Goal: Task Accomplishment & Management: Manage account settings

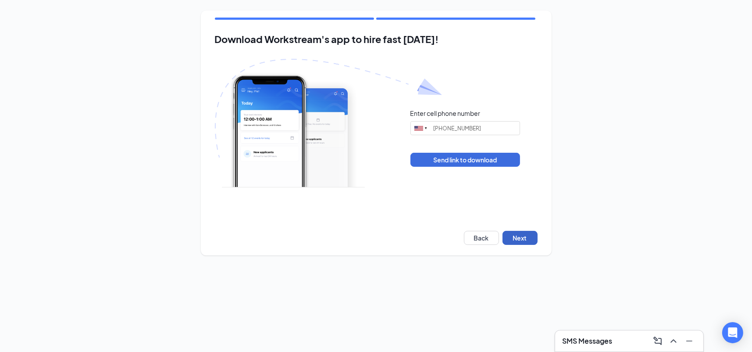
click at [530, 233] on button "Next" at bounding box center [520, 238] width 35 height 14
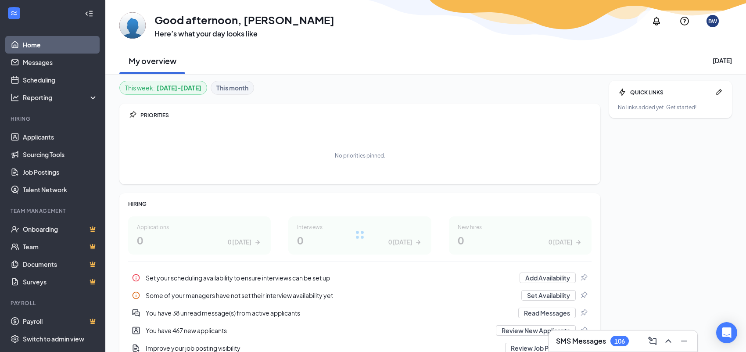
click at [712, 11] on div "BW" at bounding box center [712, 21] width 21 height 21
click at [667, 127] on link "Switch account" at bounding box center [645, 125] width 44 height 8
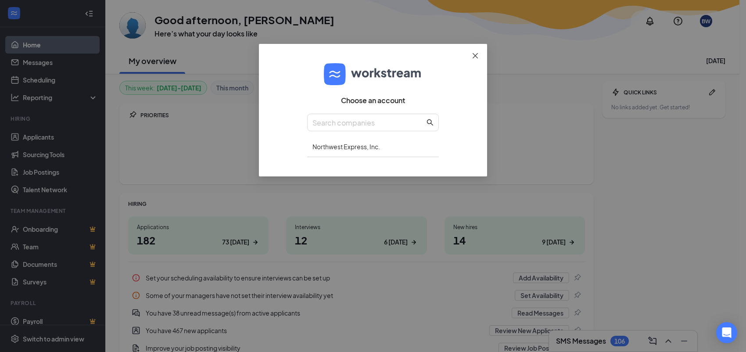
click at [471, 59] on span "Close" at bounding box center [475, 56] width 24 height 24
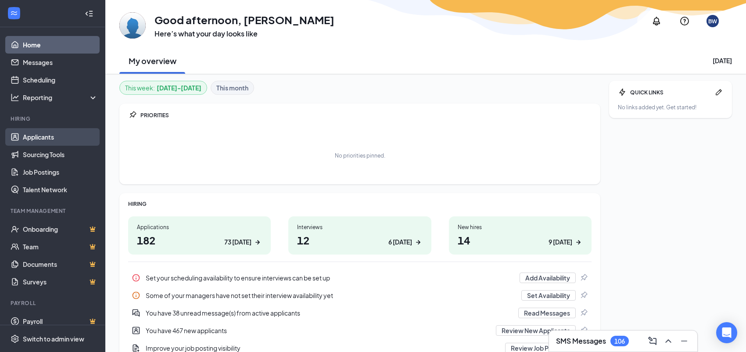
click at [66, 132] on link "Applicants" at bounding box center [60, 137] width 75 height 18
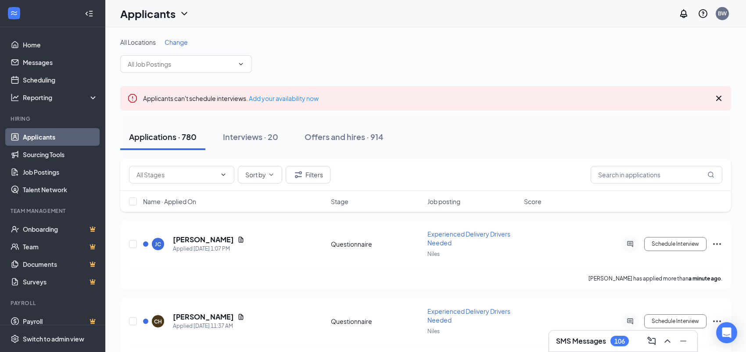
click at [719, 97] on icon "Cross" at bounding box center [718, 98] width 11 height 11
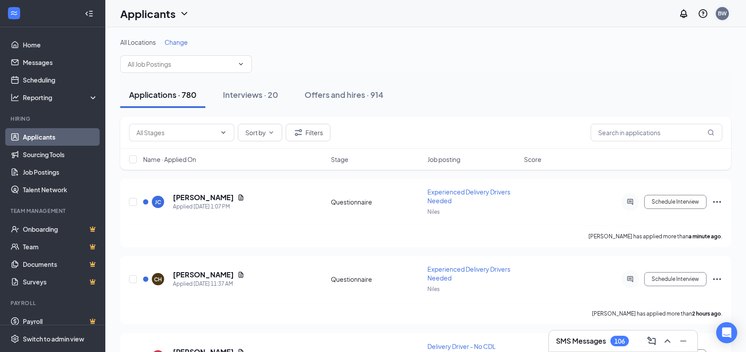
click at [718, 20] on div "BW" at bounding box center [722, 14] width 18 height 18
click at [479, 59] on div "All Locations Change" at bounding box center [425, 55] width 611 height 35
click at [640, 130] on input "text" at bounding box center [656, 133] width 132 height 18
type input "crosby"
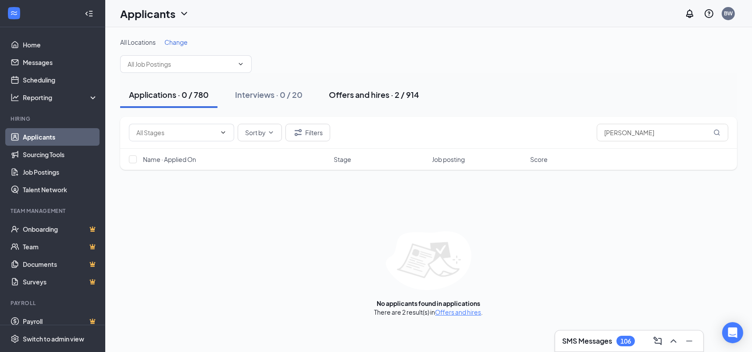
click at [365, 89] on div "Offers and hires · 2 / 914" at bounding box center [374, 94] width 90 height 11
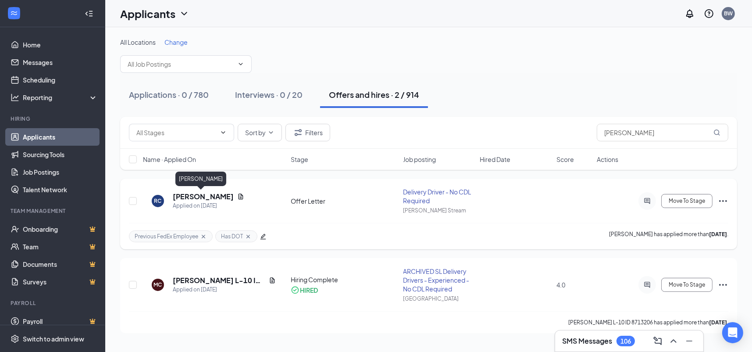
click at [190, 193] on h5 "Robert Crosby" at bounding box center [203, 197] width 61 height 10
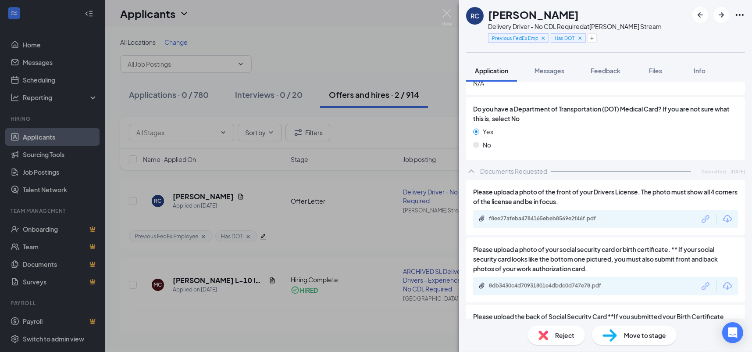
scroll to position [1043, 0]
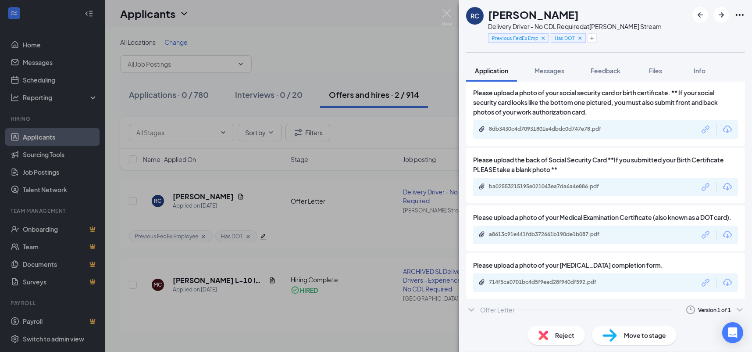
click at [469, 311] on icon "ChevronDown" at bounding box center [471, 309] width 11 height 11
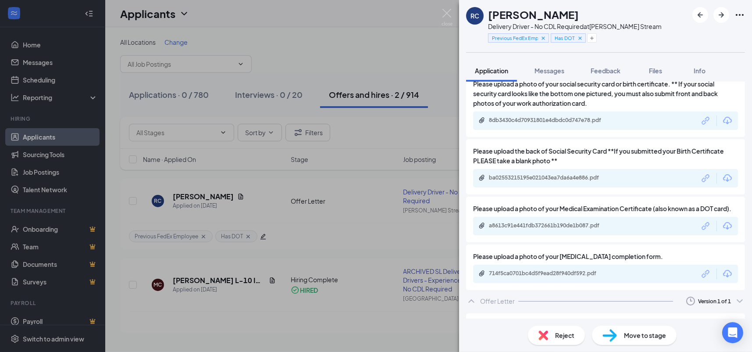
scroll to position [1104, 0]
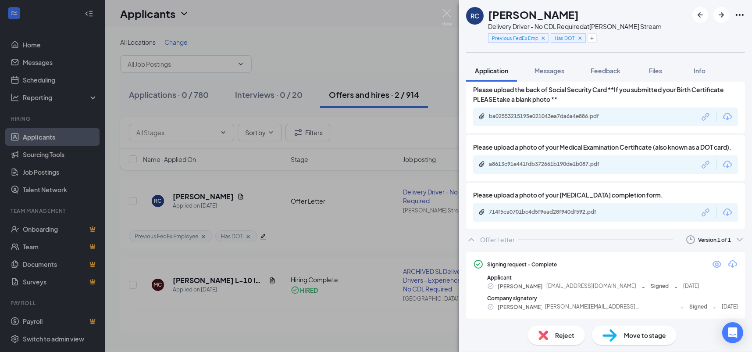
click at [472, 248] on div "Offer Letter Version 1 of 1" at bounding box center [605, 240] width 279 height 18
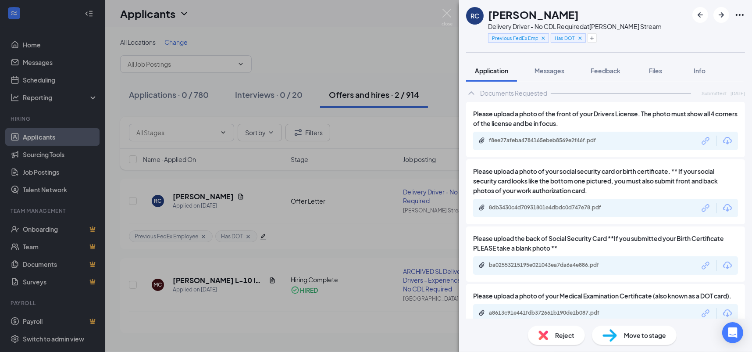
scroll to position [868, 0]
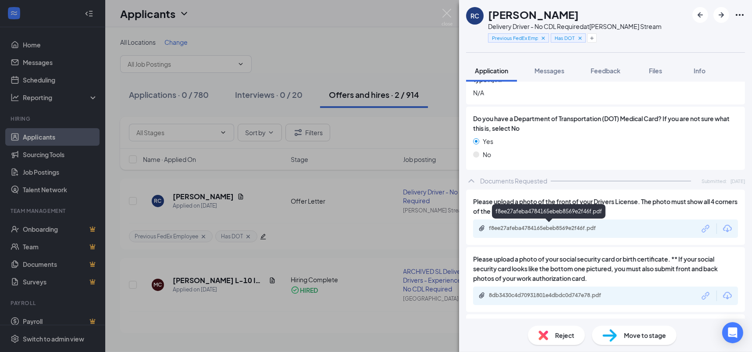
click at [612, 226] on div "f8ee27afeba4784165ebeb8569e2f46f.pdf" at bounding box center [550, 228] width 142 height 7
click at [553, 292] on div "8db3430c4d70931801e4dbdc0d747e78.pdf" at bounding box center [550, 295] width 123 height 7
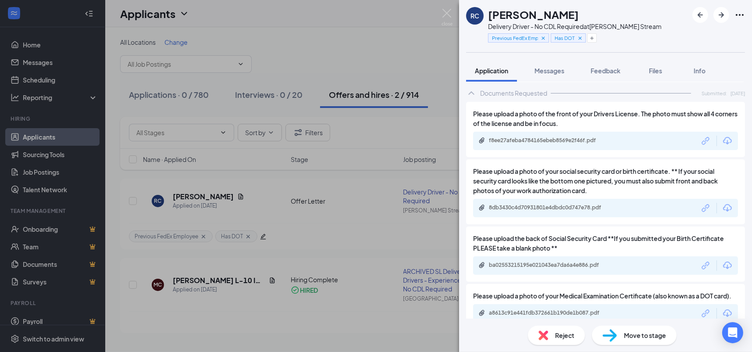
scroll to position [999, 0]
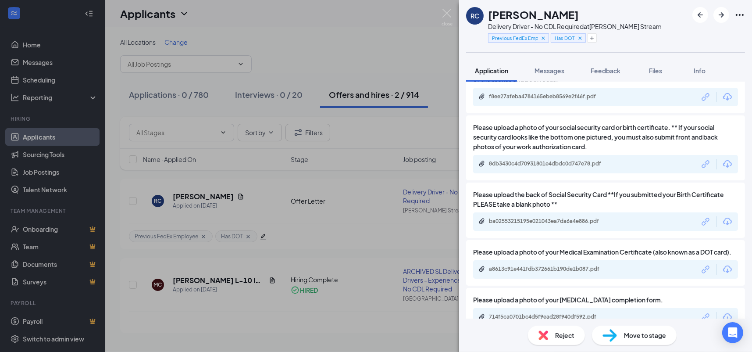
click at [590, 272] on div "a8613c91e441fdb372661b190de1b087.pdf" at bounding box center [550, 268] width 123 height 7
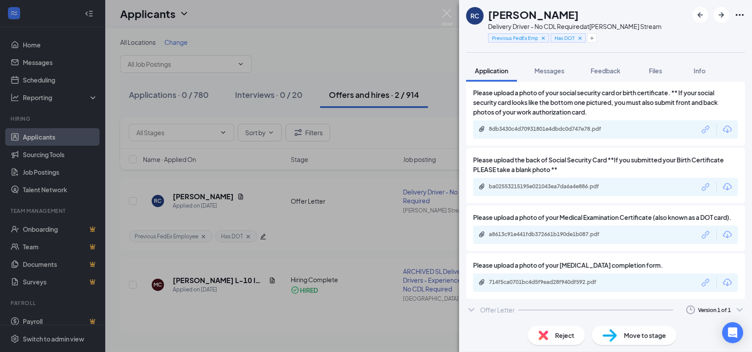
click at [469, 313] on icon "ChevronDown" at bounding box center [471, 309] width 11 height 11
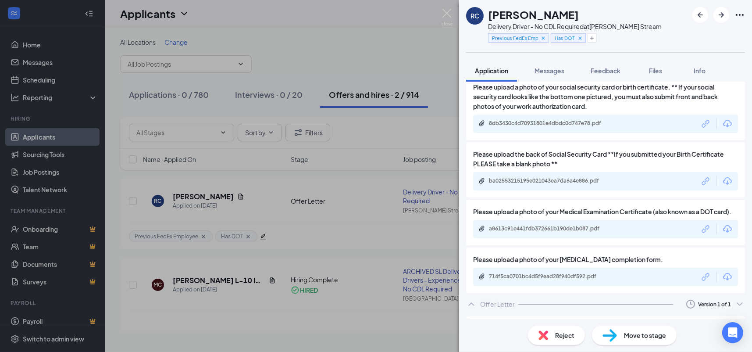
scroll to position [1114, 0]
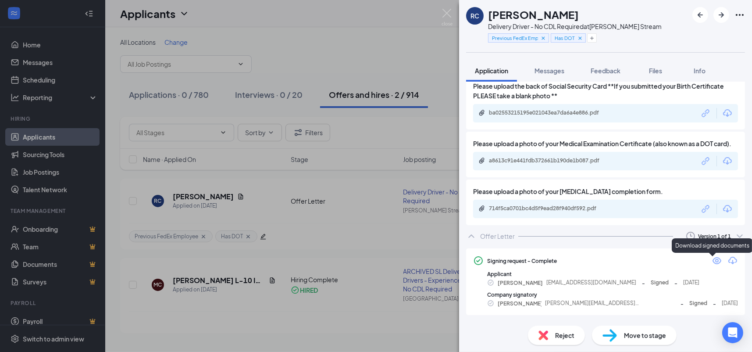
click at [728, 265] on icon "Download" at bounding box center [733, 260] width 11 height 11
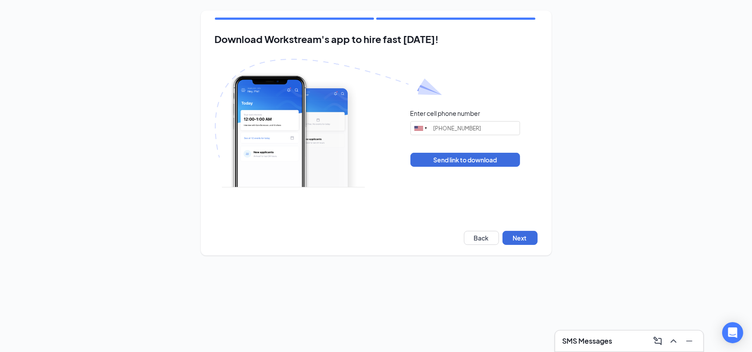
type input "[PHONE_NUMBER]"
click at [526, 236] on button "Next" at bounding box center [520, 238] width 35 height 14
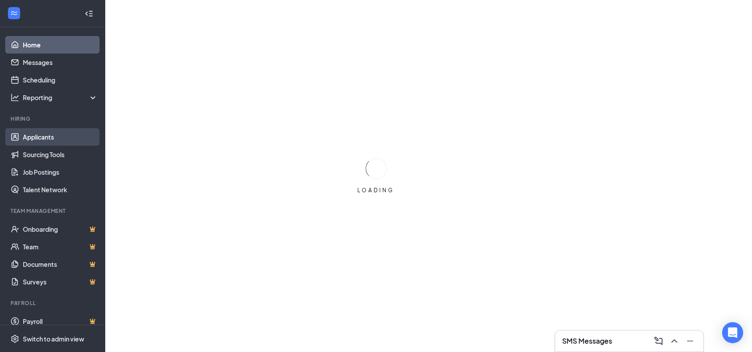
click at [72, 138] on link "Applicants" at bounding box center [60, 137] width 75 height 18
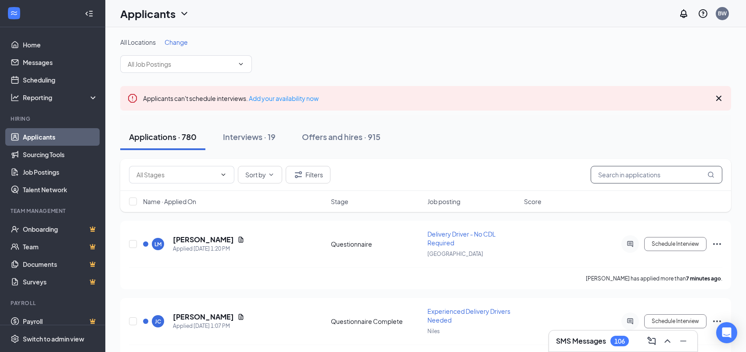
click at [651, 175] on input "text" at bounding box center [656, 175] width 132 height 18
type input "woods"
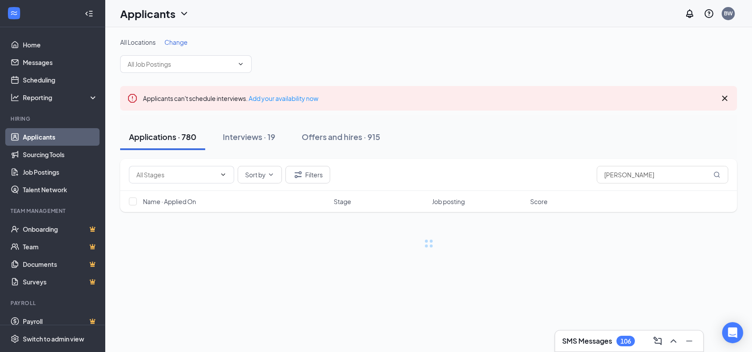
click at [728, 101] on icon "Cross" at bounding box center [725, 98] width 11 height 11
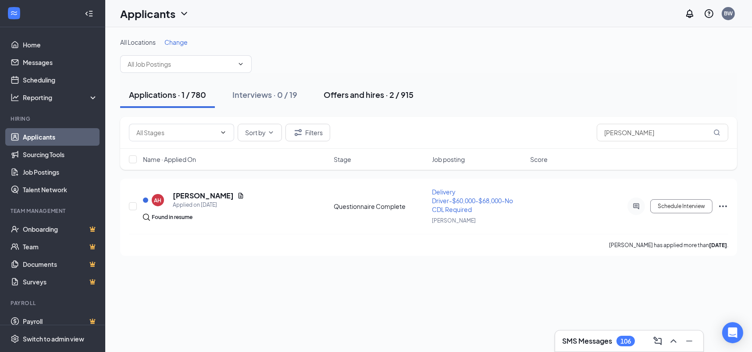
click at [393, 100] on button "Offers and hires · 2 / 915" at bounding box center [368, 95] width 107 height 26
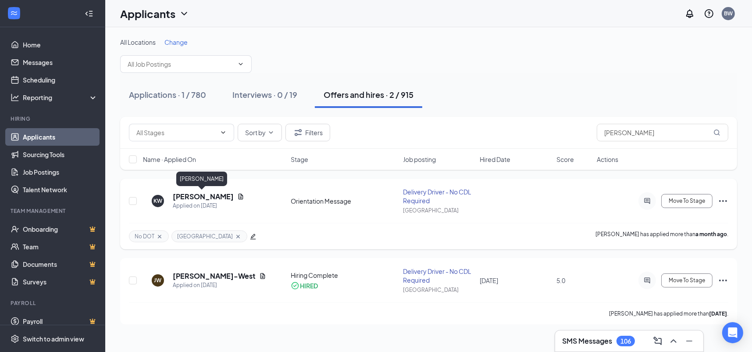
click at [214, 197] on h5 "Kameron Woods" at bounding box center [203, 197] width 61 height 10
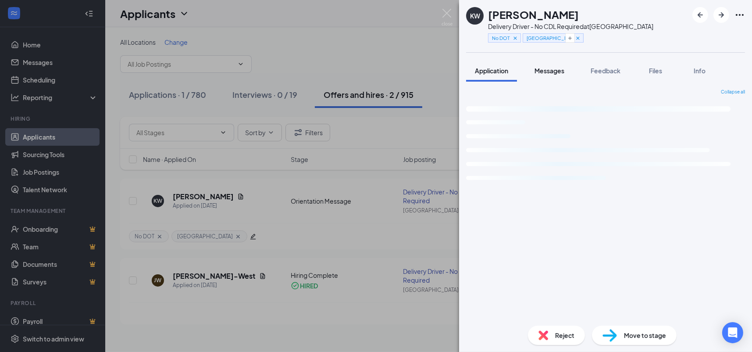
click at [548, 75] on button "Messages" at bounding box center [549, 71] width 47 height 22
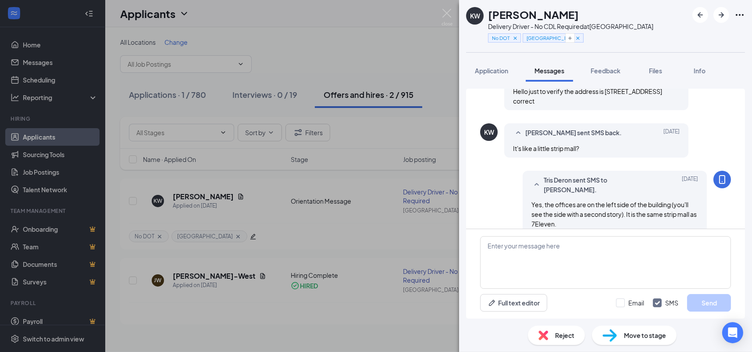
scroll to position [501, 0]
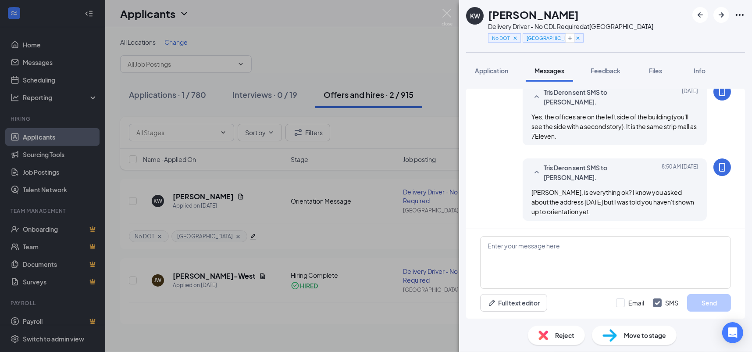
click at [376, 29] on div "KW Kameron Woods Delivery Driver - No CDL Required at South Loop No DOT South L…" at bounding box center [376, 176] width 752 height 352
